Goal: Check status: Check status

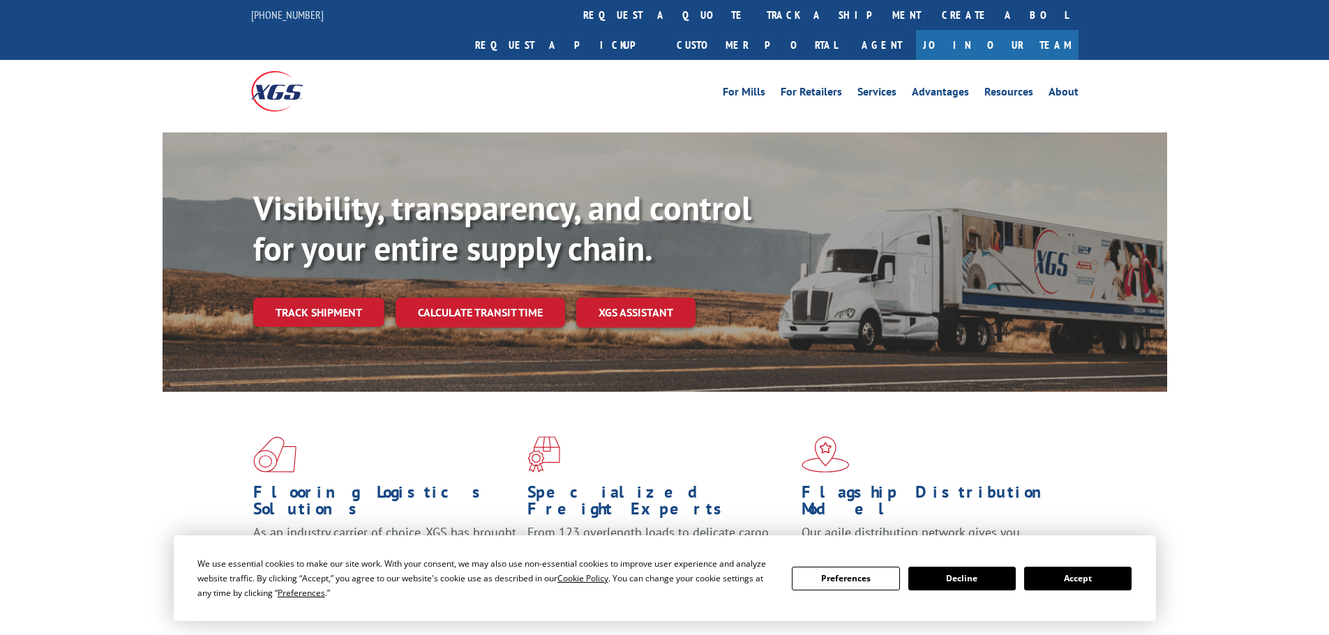
click at [308, 303] on div "Visibility, transparency, and control for your entire supply chain. Track shipm…" at bounding box center [710, 285] width 914 height 195
click at [308, 298] on link "Track shipment" at bounding box center [318, 312] width 131 height 29
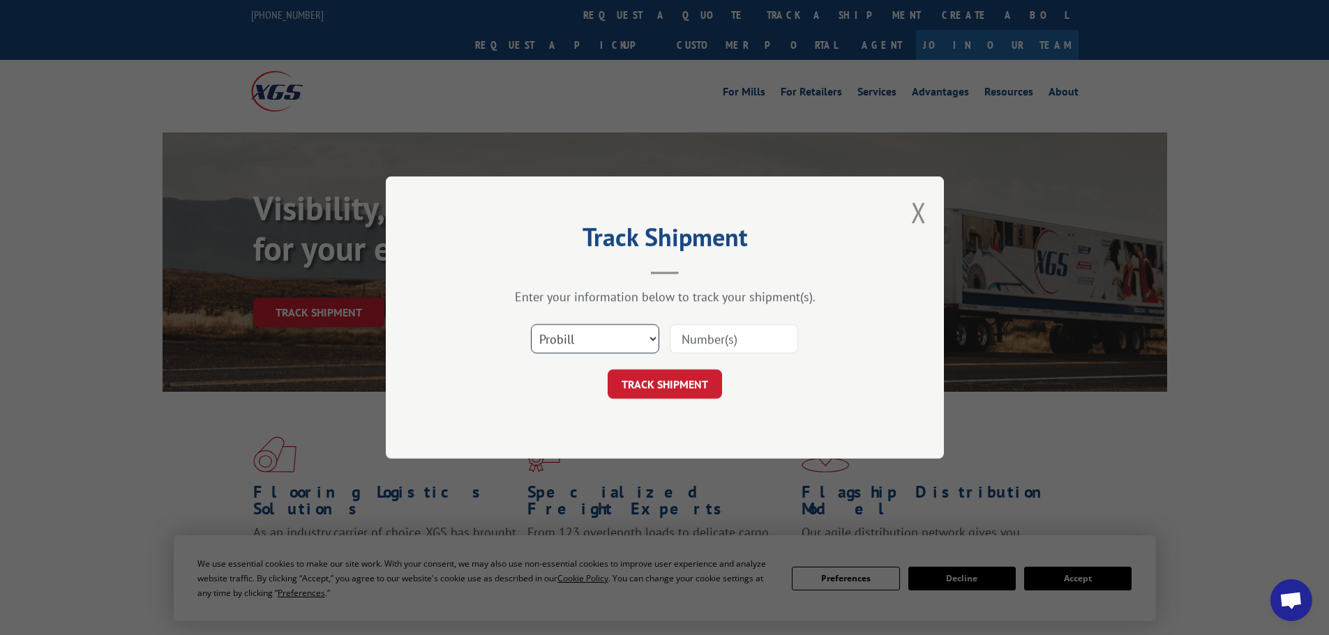
click at [581, 336] on select "Select category... Probill BOL PO" at bounding box center [595, 338] width 128 height 29
select select "bol"
click at [531, 324] on select "Select category... Probill BOL PO" at bounding box center [595, 338] width 128 height 29
click at [680, 341] on input at bounding box center [734, 338] width 128 height 29
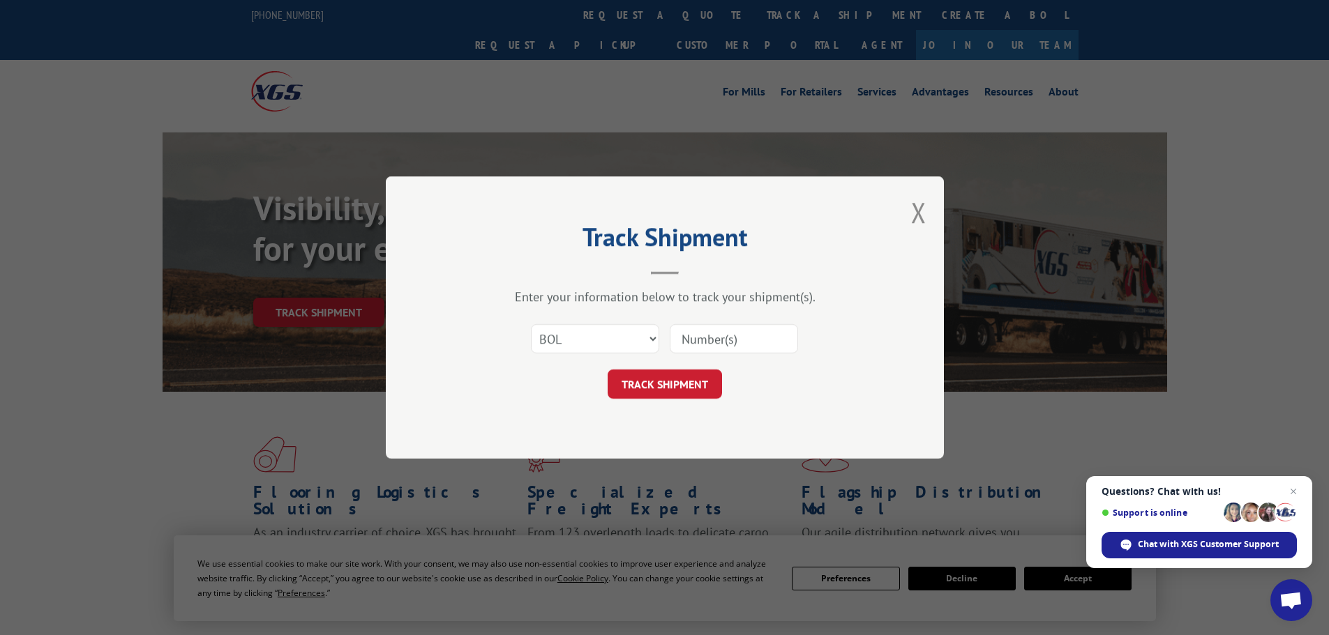
paste input "447877"
type input "447877"
click at [690, 375] on button "TRACK SHIPMENT" at bounding box center [665, 384] width 114 height 29
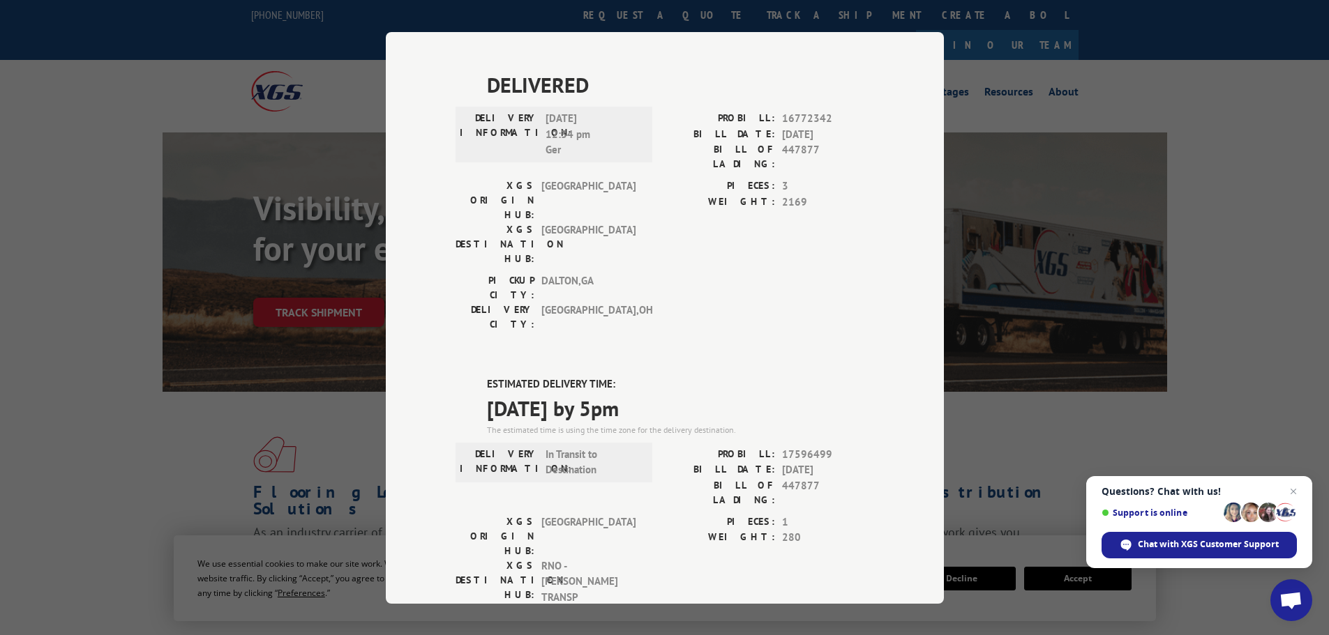
scroll to position [698, 0]
